Goal: Navigation & Orientation: Understand site structure

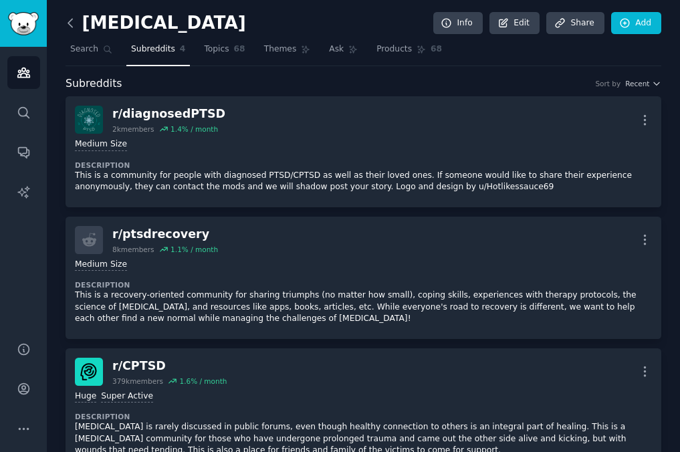
click at [73, 26] on icon at bounding box center [71, 23] width 14 height 14
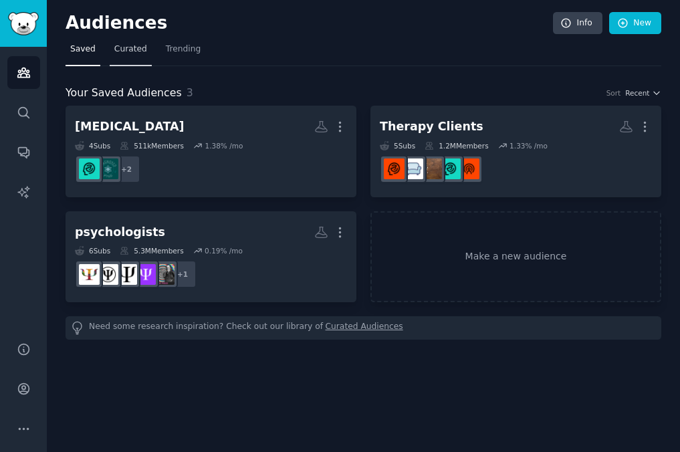
click at [130, 46] on span "Curated" at bounding box center [130, 49] width 33 height 12
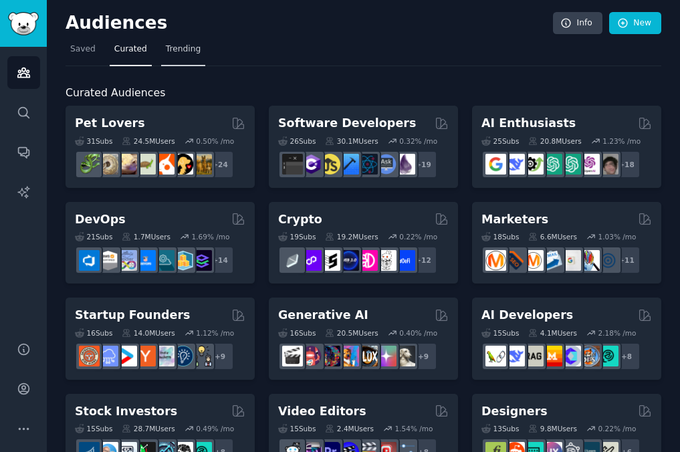
click at [195, 55] on link "Trending" at bounding box center [183, 52] width 44 height 27
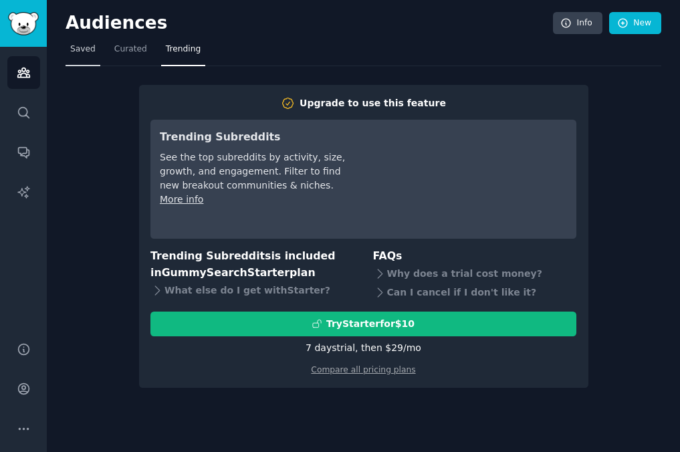
click at [88, 46] on span "Saved" at bounding box center [82, 49] width 25 height 12
